Goal: Task Accomplishment & Management: Complete application form

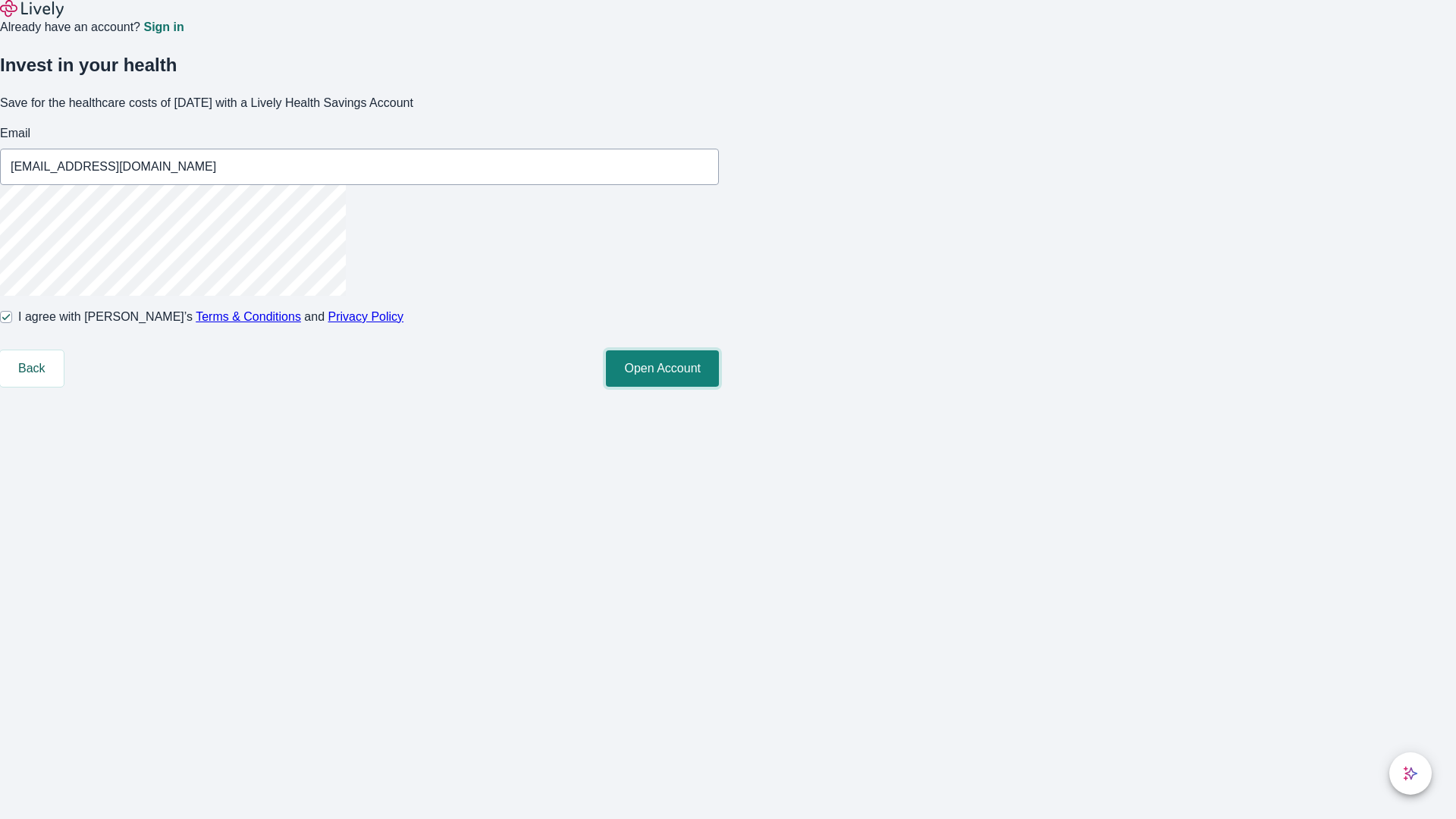
click at [719, 386] on button "Open Account" at bounding box center [662, 369] width 113 height 37
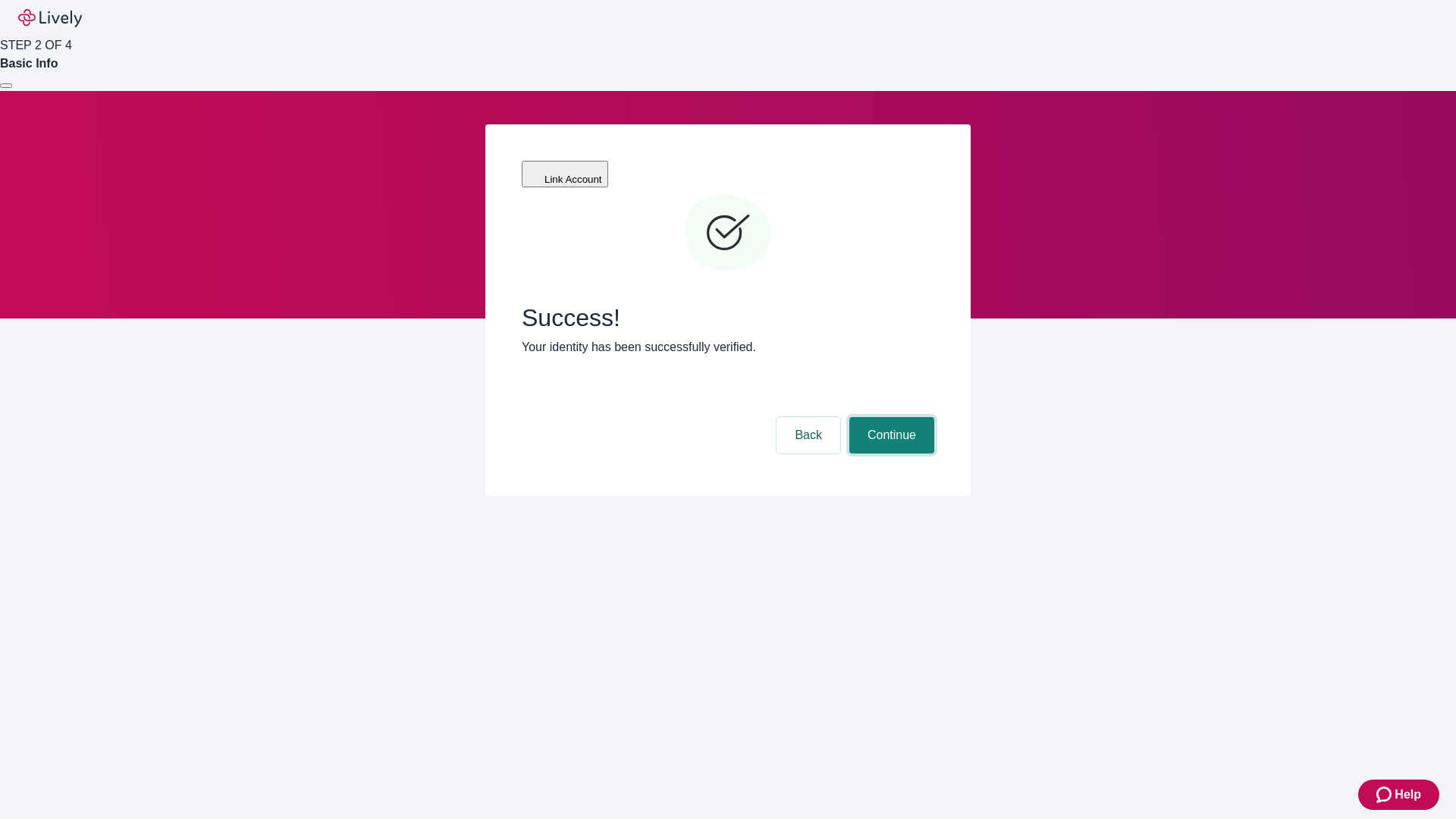
click at [889, 417] on button "Continue" at bounding box center [891, 435] width 85 height 37
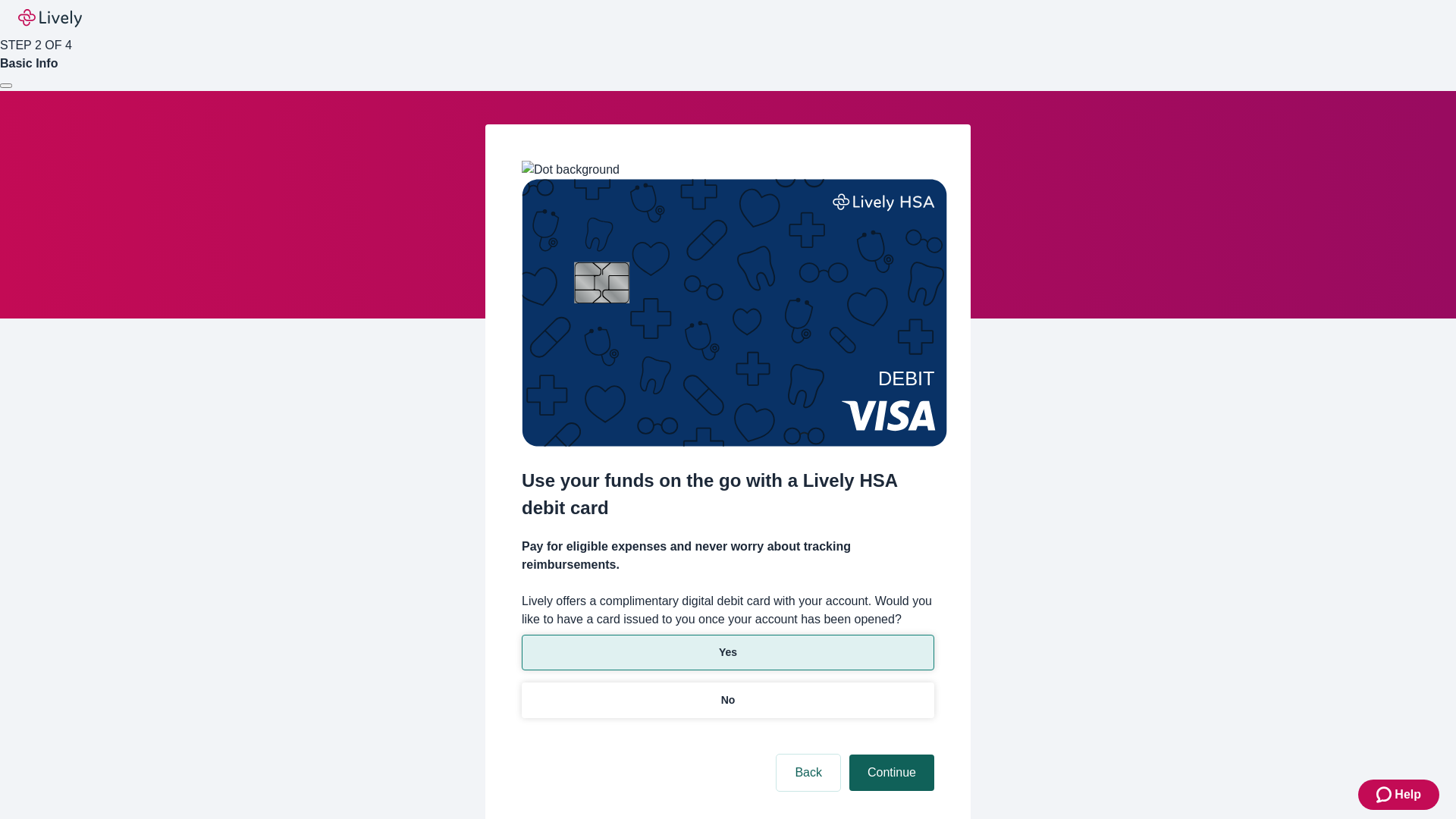
click at [727, 644] on p "Yes" at bounding box center [728, 652] width 18 height 16
click at [889, 755] on button "Continue" at bounding box center [891, 773] width 85 height 37
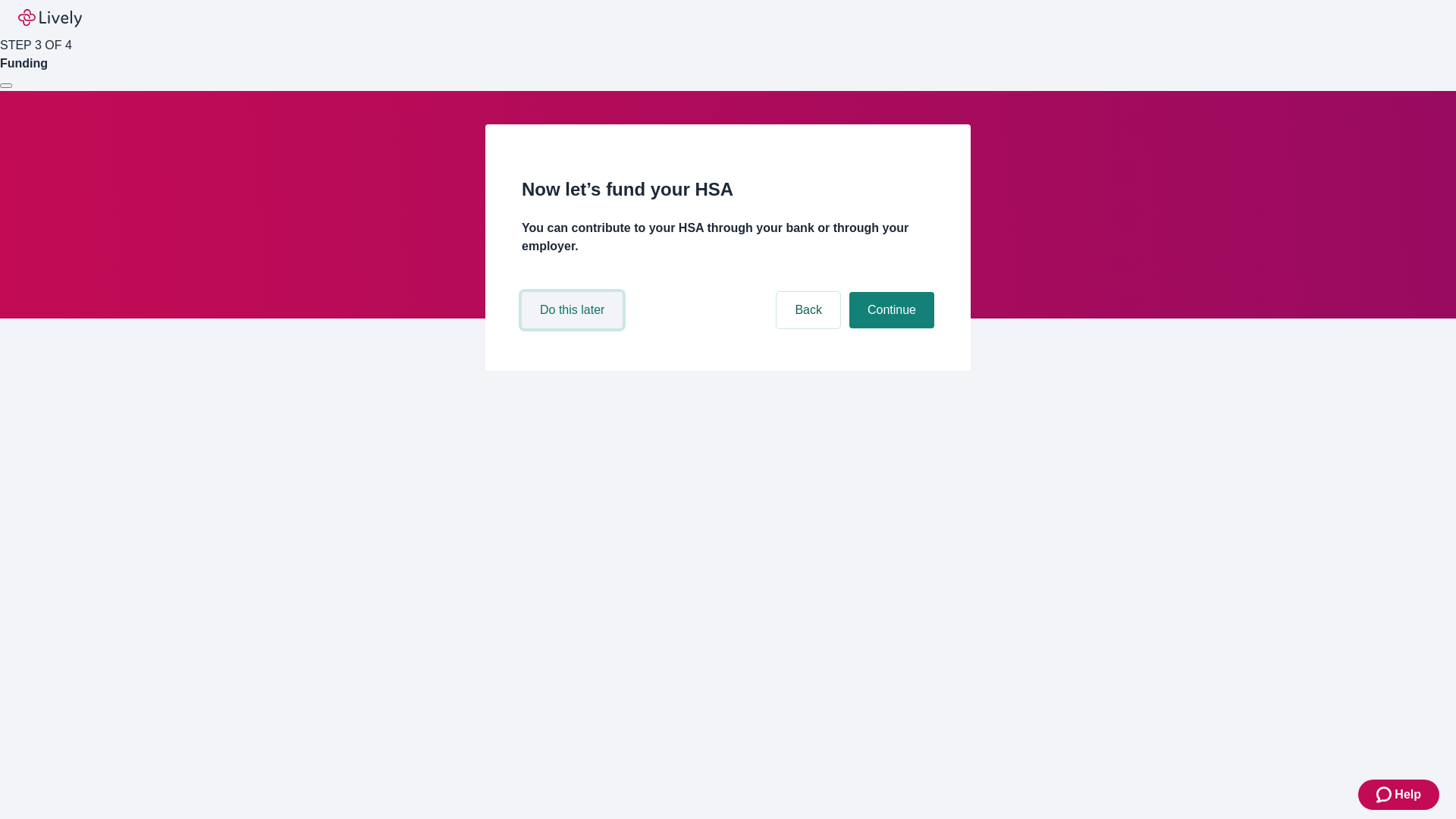
click at [574, 328] on button "Do this later" at bounding box center [572, 310] width 101 height 37
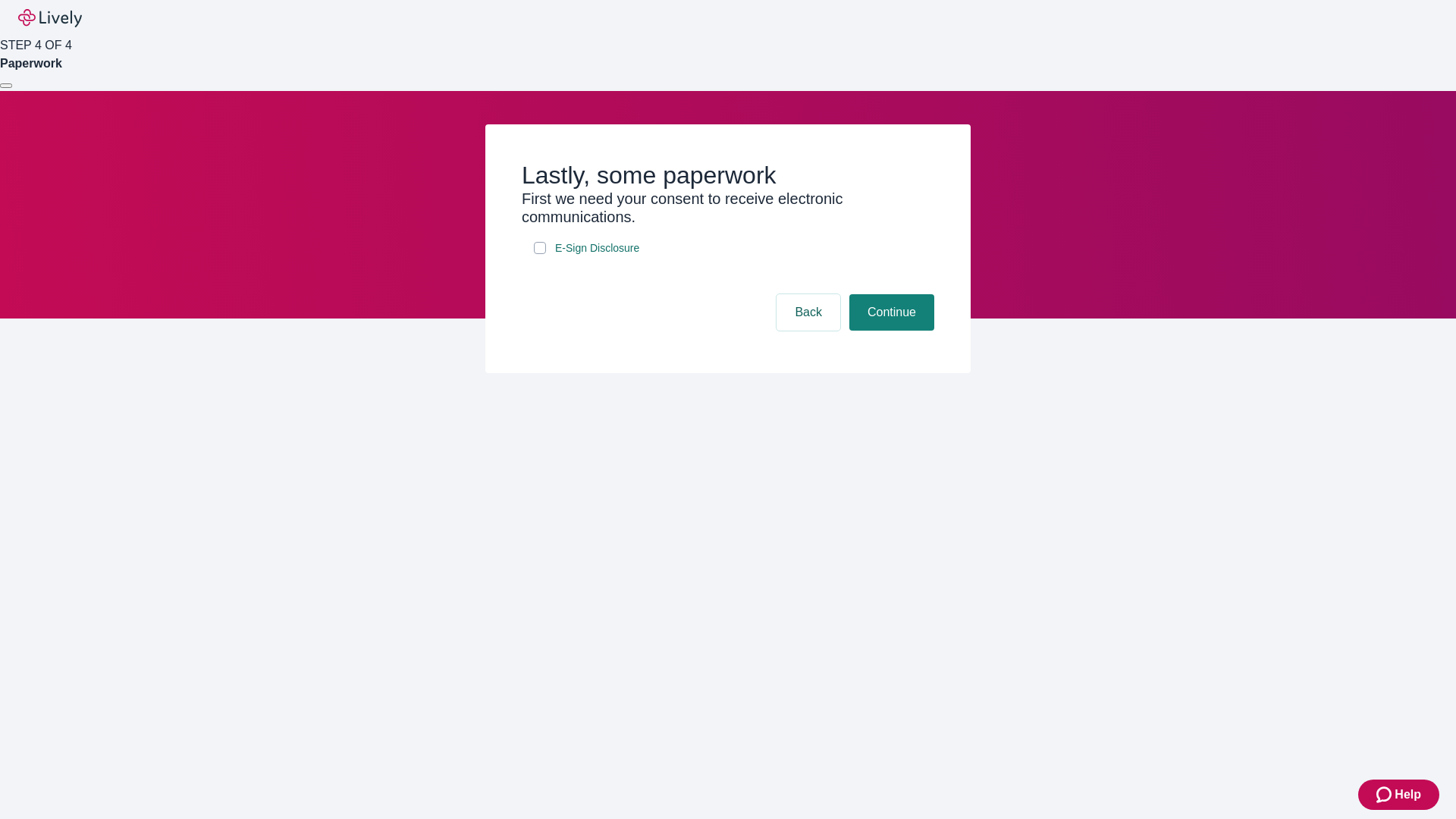
click at [540, 254] on input "E-Sign Disclosure" at bounding box center [539, 247] width 12 height 12
checkbox input "true"
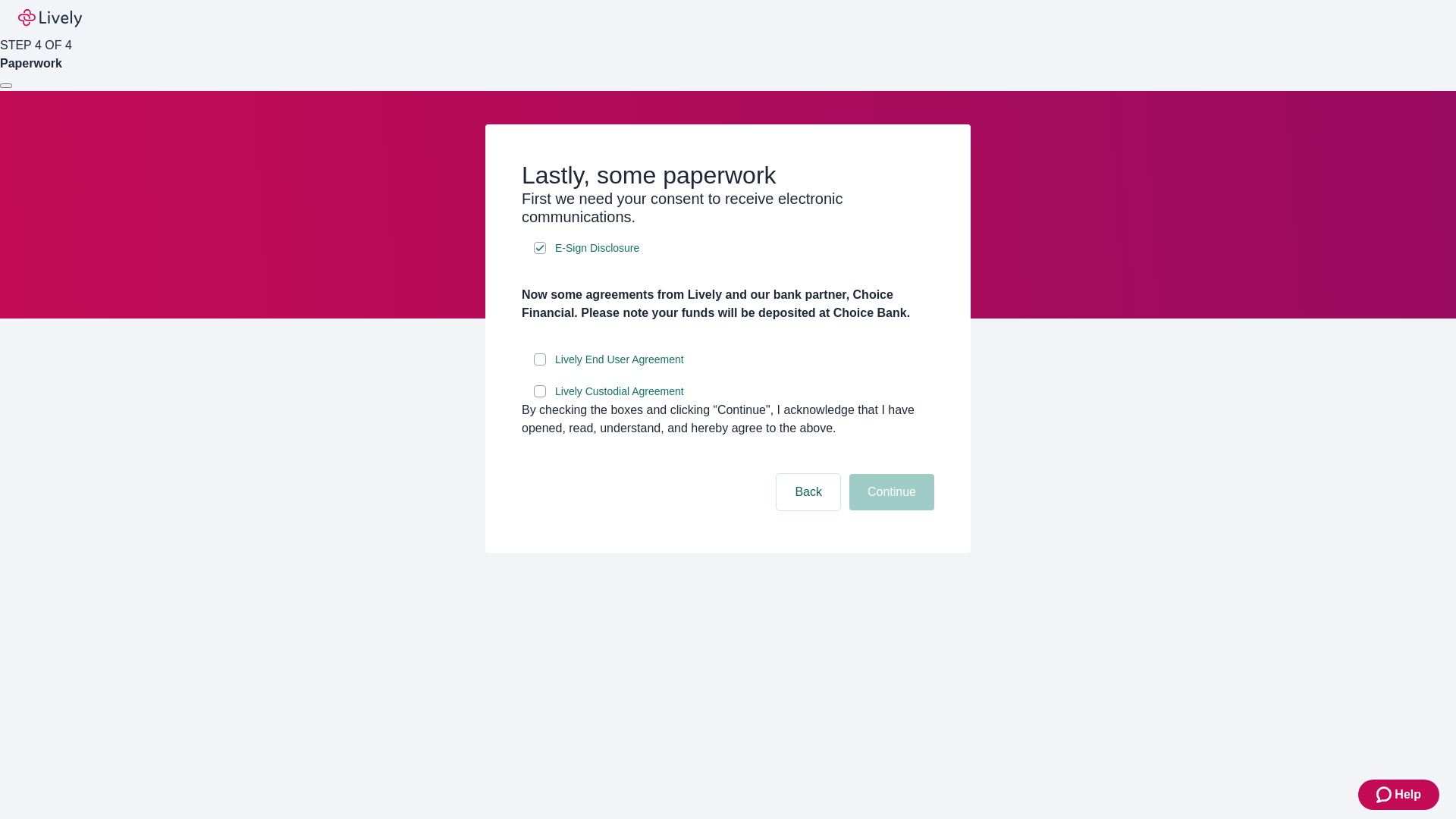
click at [540, 366] on input "Lively End User Agreement" at bounding box center [539, 359] width 12 height 12
checkbox input "true"
click at [540, 398] on input "Lively Custodial Agreement" at bounding box center [539, 390] width 12 height 12
checkbox input "true"
click at [889, 510] on button "Continue" at bounding box center [891, 492] width 85 height 37
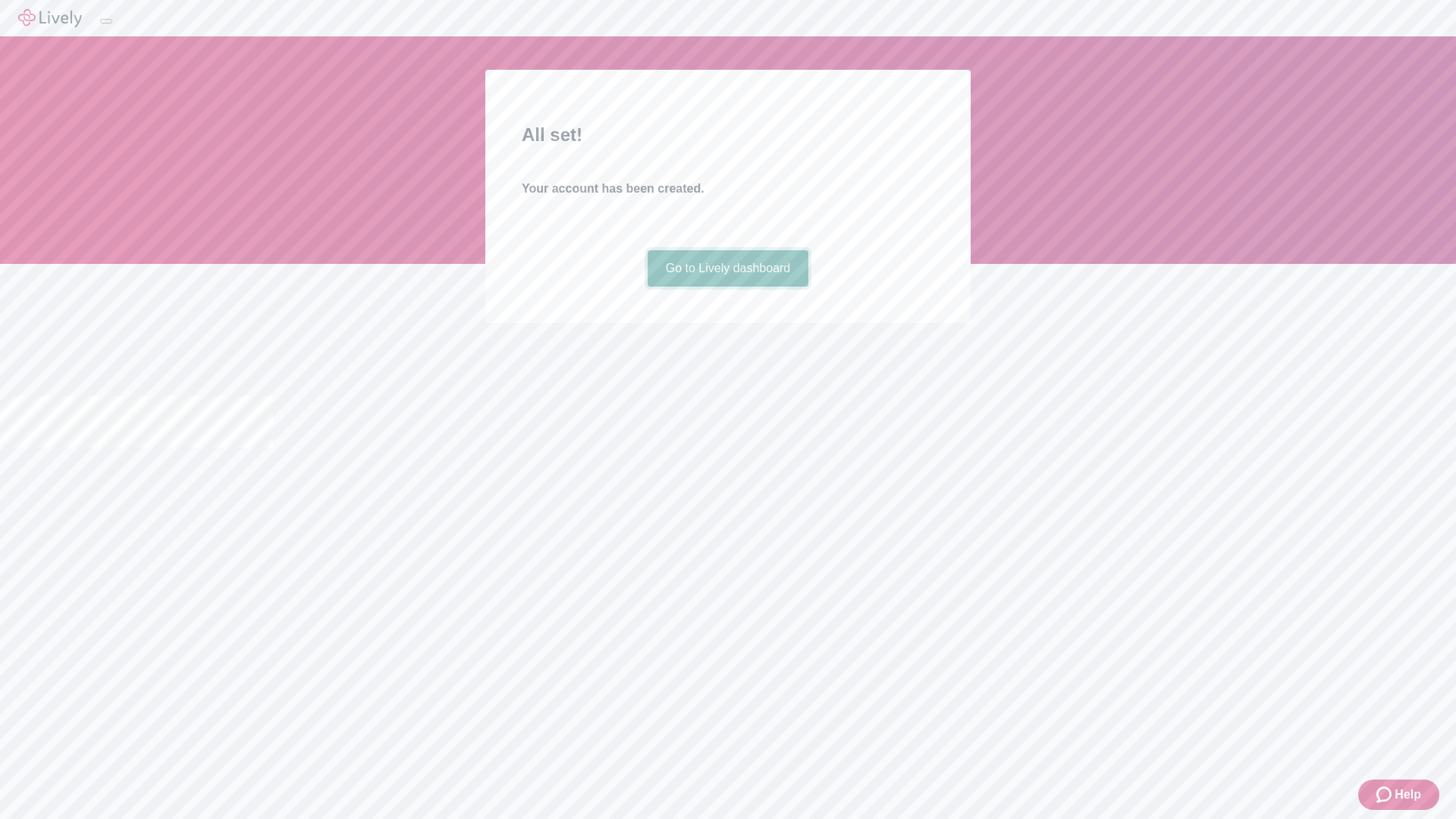
click at [727, 286] on link "Go to Lively dashboard" at bounding box center [728, 269] width 161 height 37
